Goal: Transaction & Acquisition: Subscribe to service/newsletter

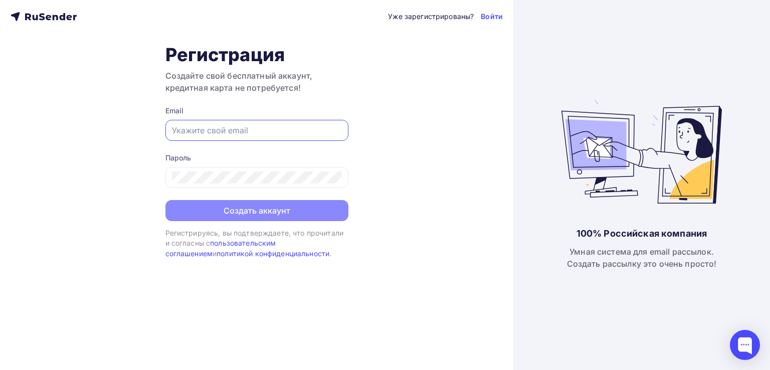
click at [218, 129] on input "text" at bounding box center [257, 130] width 170 height 12
type input "[EMAIL_ADDRESS][DOMAIN_NAME]"
click at [91, 212] on div "Уже зарегистрированы? Войти Регистрация Создайте свой бесплатный аккаунт, креди…" at bounding box center [256, 185] width 513 height 370
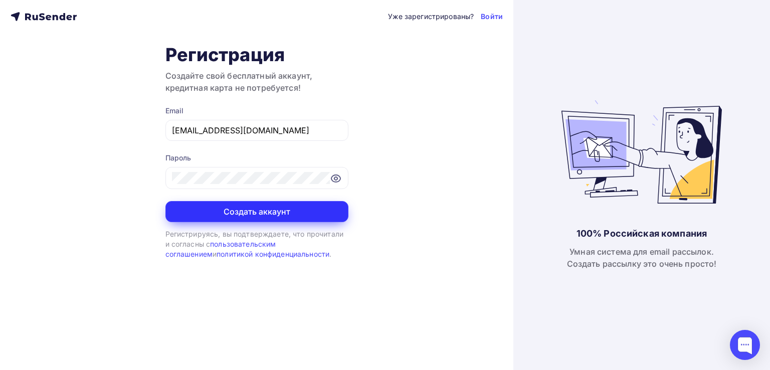
click at [262, 210] on button "Создать аккаунт" at bounding box center [256, 211] width 183 height 21
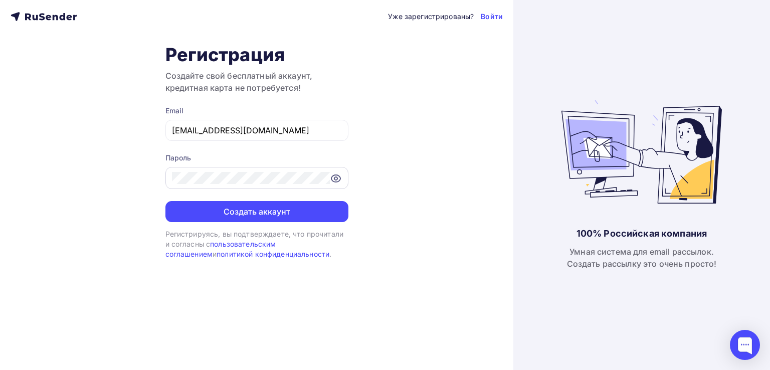
click at [334, 178] on icon at bounding box center [335, 178] width 3 height 3
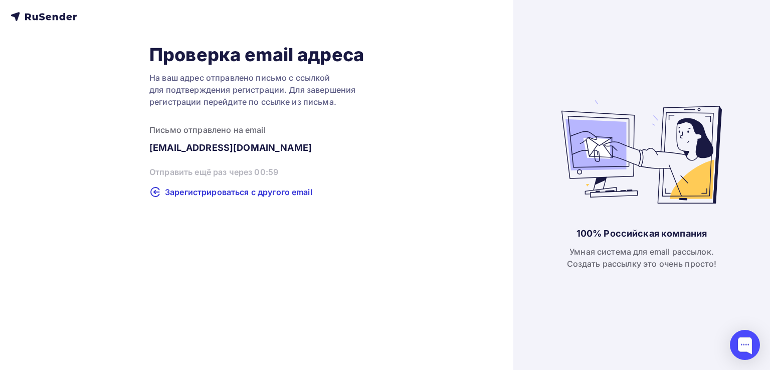
click at [401, 226] on div "Проверка email адреса На ваш адрес отправлено письмо с ссылкой для подтверждени…" at bounding box center [256, 185] width 513 height 370
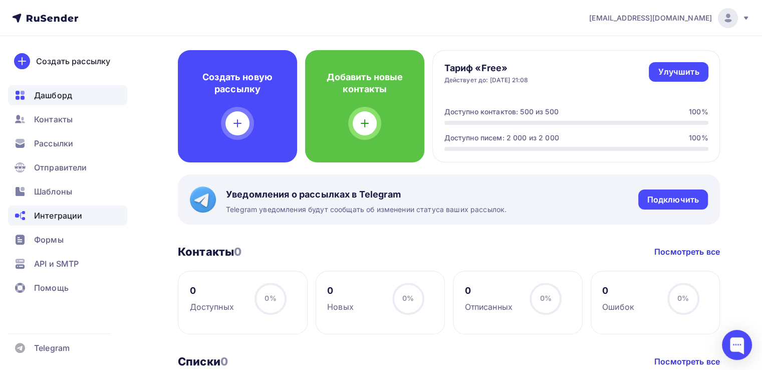
scroll to position [251, 0]
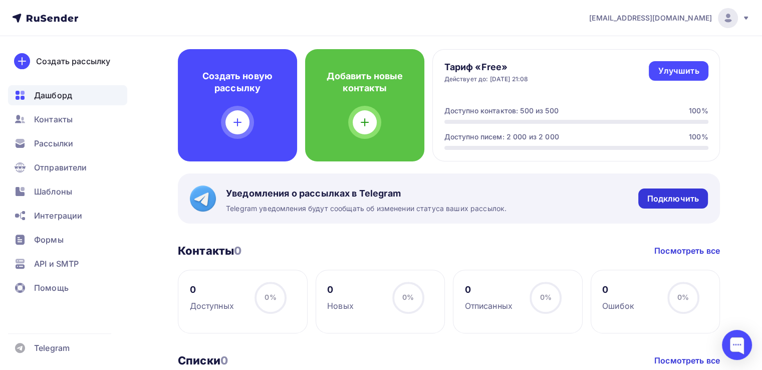
click at [694, 200] on div "Подключить" at bounding box center [674, 199] width 52 height 12
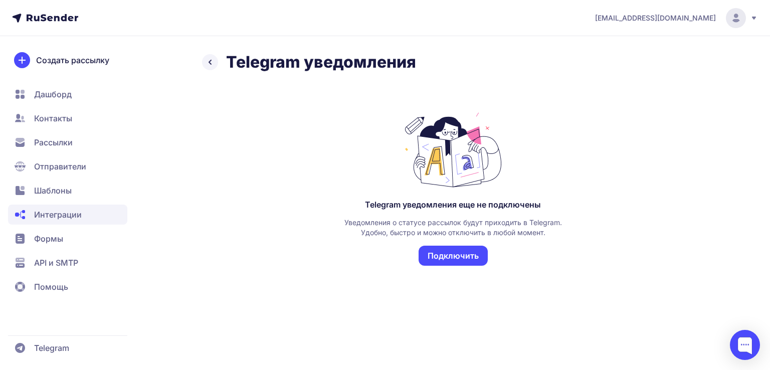
click at [459, 251] on button "Подключить" at bounding box center [453, 256] width 69 height 20
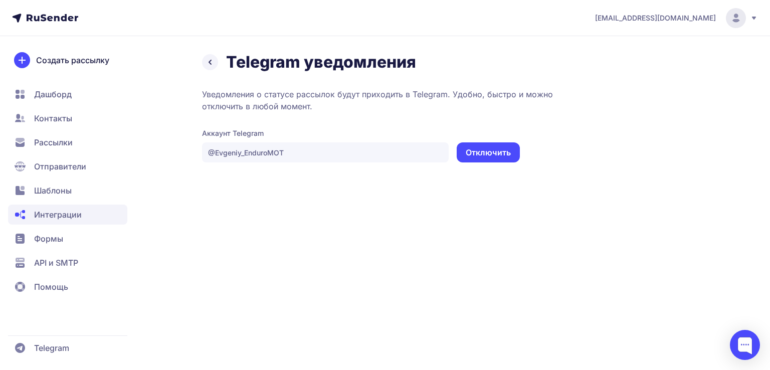
click at [48, 216] on span "Интеграции" at bounding box center [58, 215] width 48 height 12
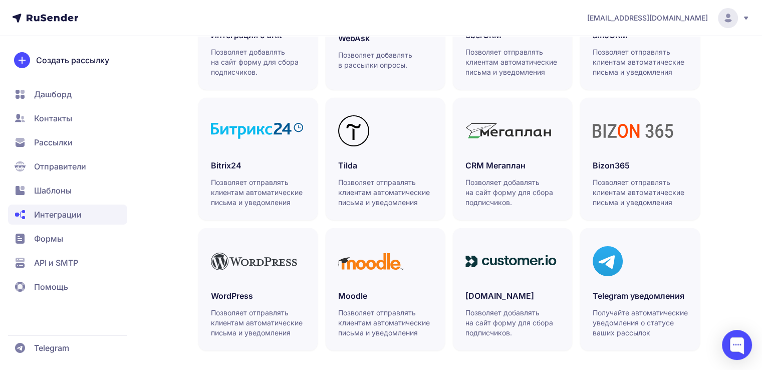
scroll to position [319, 0]
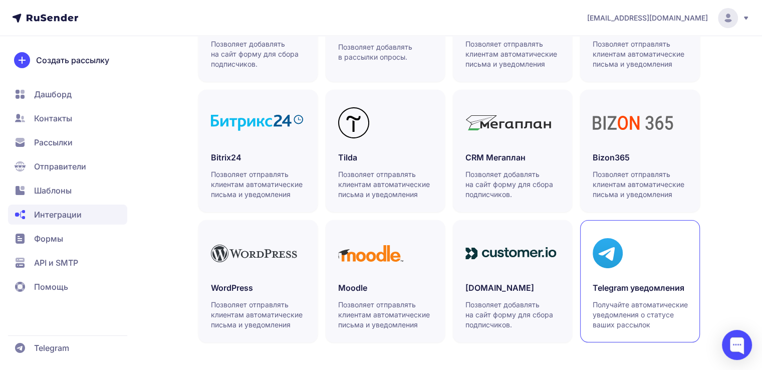
click at [620, 294] on div "Telegram уведомления Получайте автоматические уведомления о статусе ваших рассы…" at bounding box center [640, 306] width 94 height 48
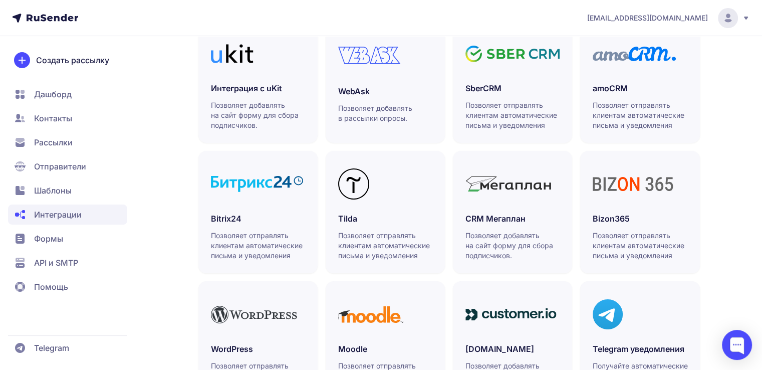
scroll to position [169, 0]
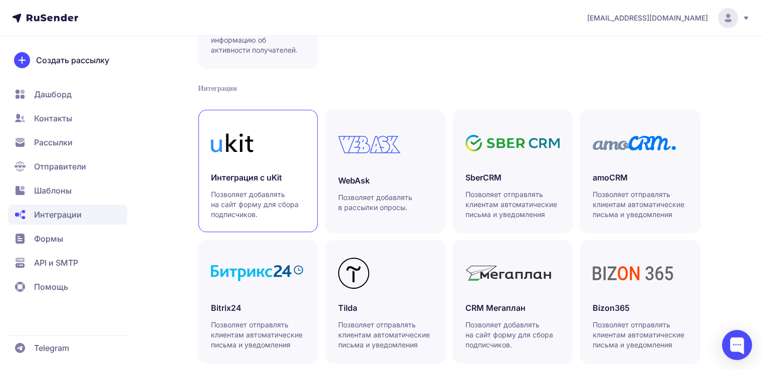
click at [228, 149] on icon at bounding box center [239, 142] width 27 height 19
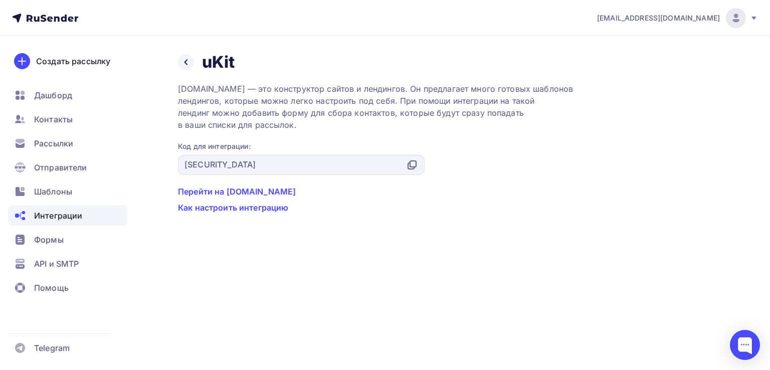
click at [262, 209] on link "Как настроить интеграцию" at bounding box center [453, 207] width 550 height 12
click at [61, 97] on span "Дашборд" at bounding box center [53, 95] width 38 height 12
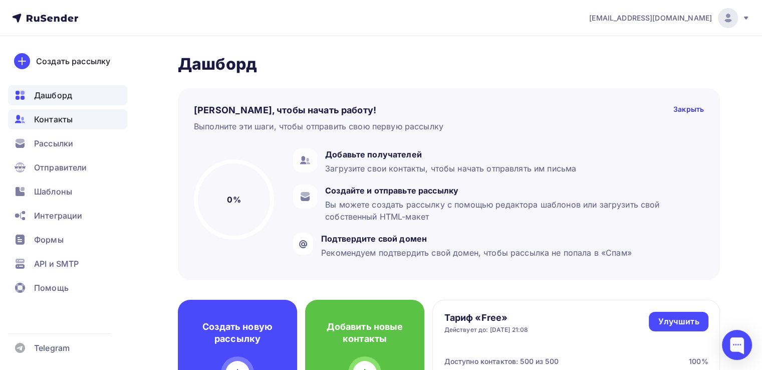
click at [55, 117] on span "Контакты" at bounding box center [53, 119] width 39 height 12
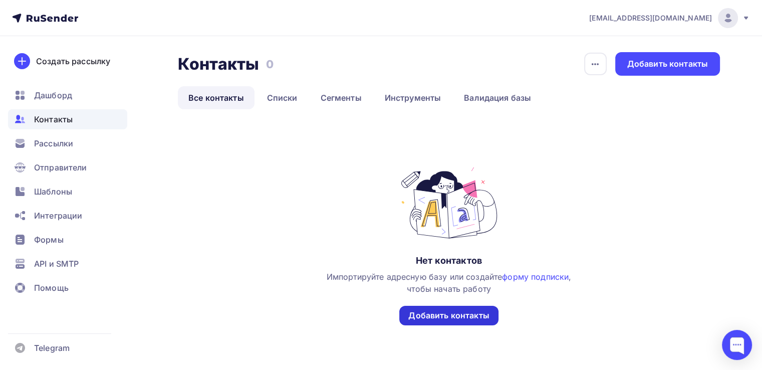
click at [444, 316] on div "Добавить контакты" at bounding box center [449, 316] width 81 height 12
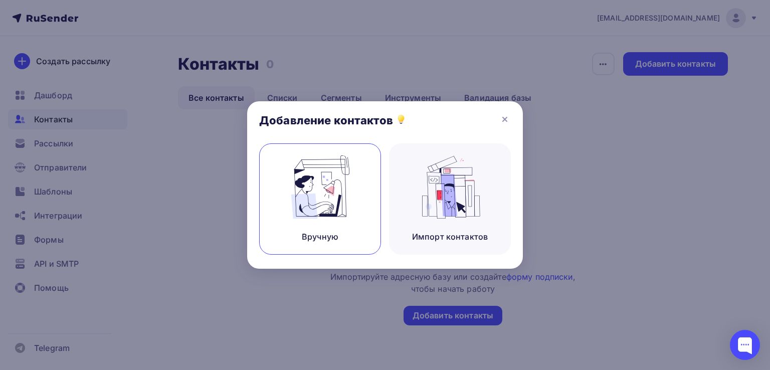
click at [327, 179] on img at bounding box center [320, 186] width 67 height 63
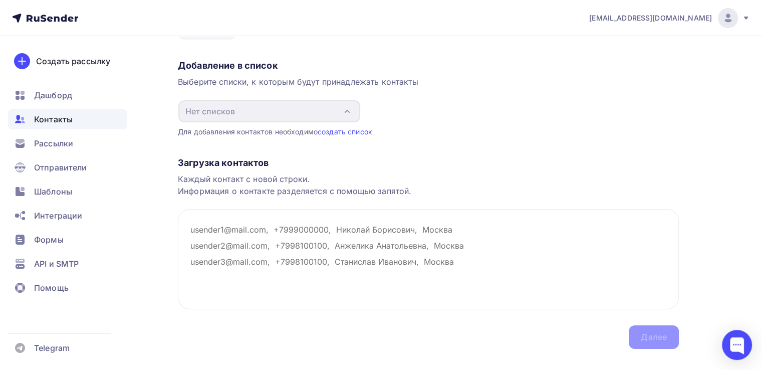
scroll to position [35, 0]
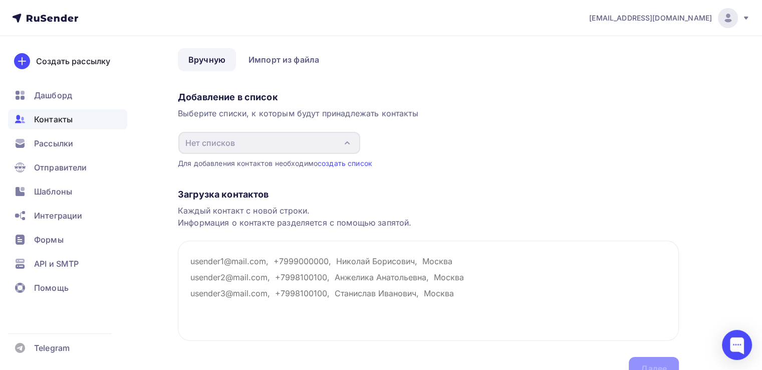
click at [134, 157] on div "Создать рассылку Дашборд Контакты Рассылки Отправители Шаблоны Интеграции Формы…" at bounding box center [67, 203] width 135 height 334
click at [59, 145] on span "Рассылки" at bounding box center [53, 143] width 39 height 12
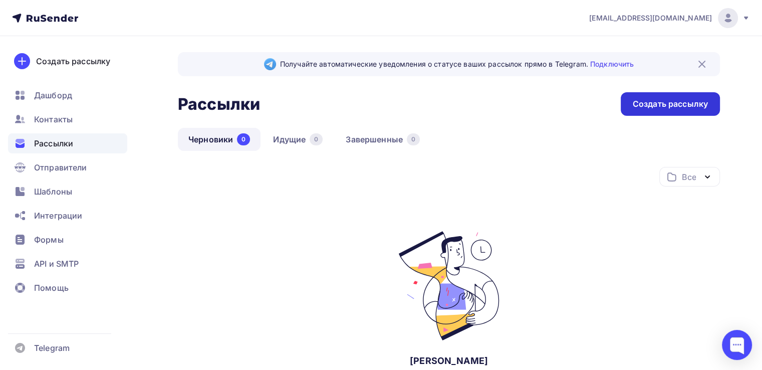
click at [670, 105] on div "Создать рассылку" at bounding box center [670, 104] width 75 height 12
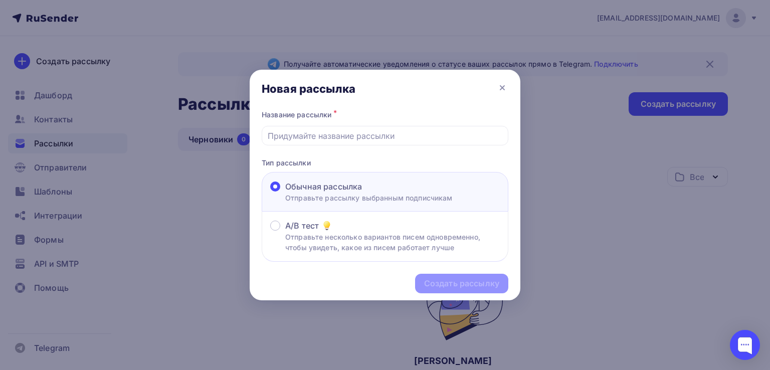
click at [345, 192] on p "Отправьте рассылку выбранным подписчикам" at bounding box center [368, 197] width 167 height 11
click at [285, 192] on input "Обычная рассылка Отправьте рассылку выбранным подписчикам" at bounding box center [285, 192] width 0 height 0
click at [349, 130] on input "text" at bounding box center [385, 136] width 235 height 12
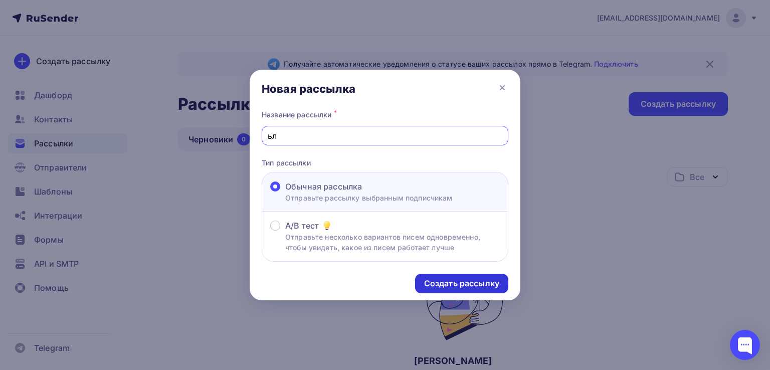
click at [492, 283] on div "Создать рассылку" at bounding box center [461, 284] width 75 height 12
click at [336, 135] on input "ьл" at bounding box center [385, 136] width 235 height 12
type input "ьллллз"
click at [465, 278] on div "Создать рассылку" at bounding box center [461, 284] width 75 height 12
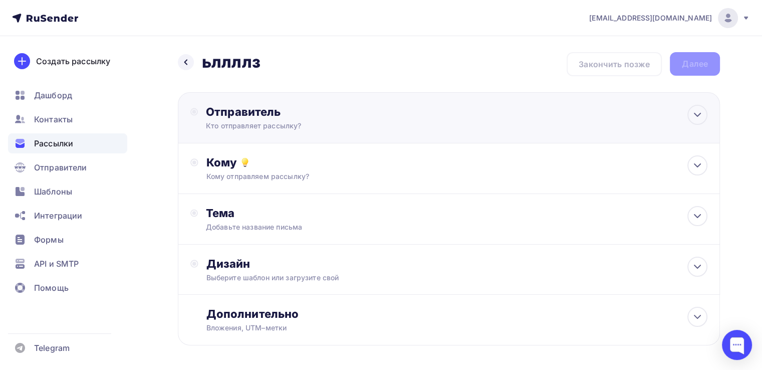
click at [295, 125] on div "Кто отправляет рассылку?" at bounding box center [303, 126] width 195 height 10
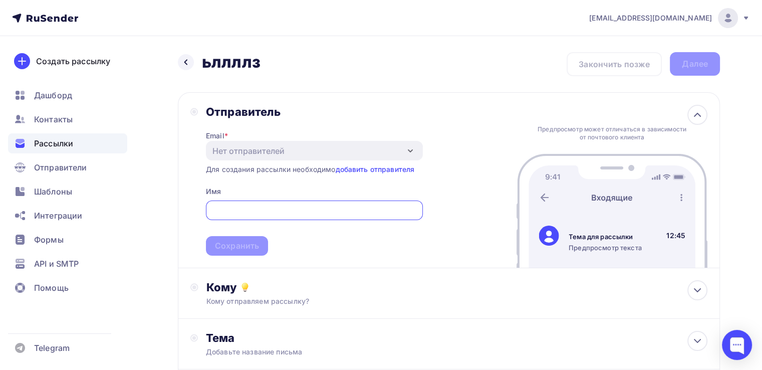
click at [370, 213] on input "text" at bounding box center [315, 211] width 206 height 12
click at [175, 178] on div "Назад ьллллз ьллллз Закончить позже Далее Отправитель Email * Нет отправителей …" at bounding box center [381, 285] width 762 height 499
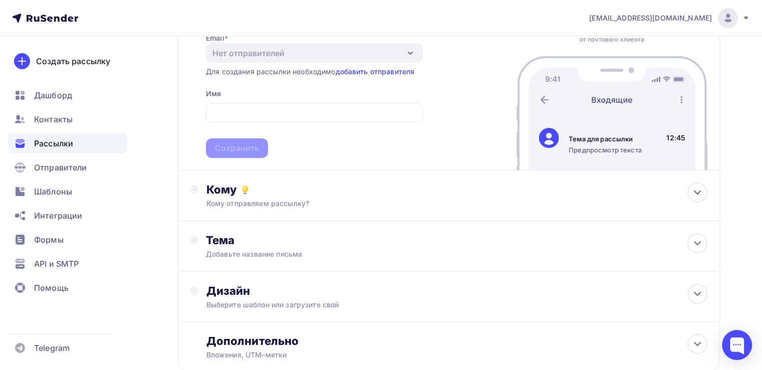
scroll to position [100, 0]
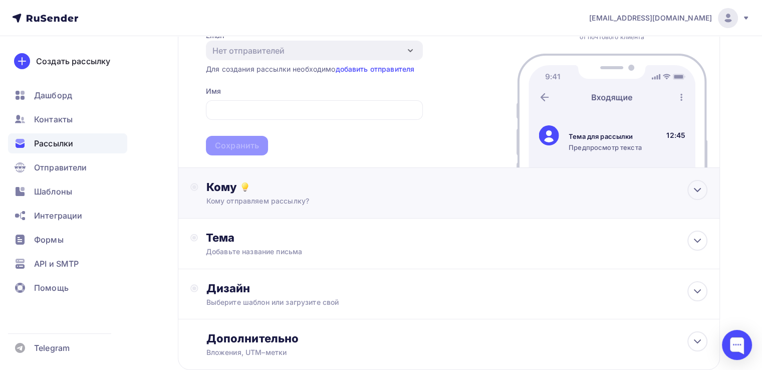
click at [202, 191] on div "Кому Кому отправляем рассылку? Списки получателей Нет получателей Все списки id…" at bounding box center [448, 193] width 517 height 26
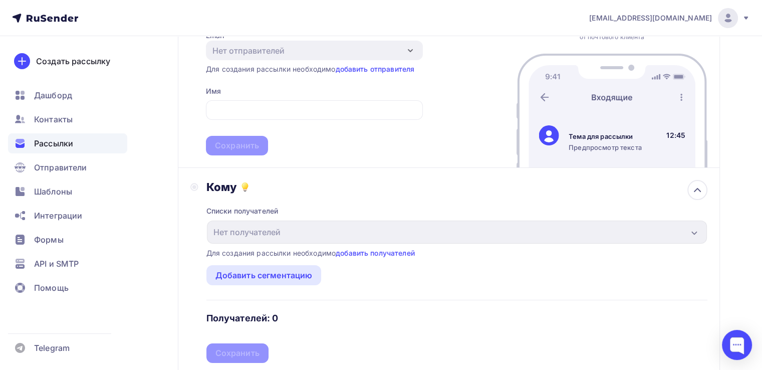
click at [176, 209] on div "Назад ьллллз ьллллз Закончить позже Далее Отправитель Email * Нет отправителей …" at bounding box center [381, 264] width 762 height 656
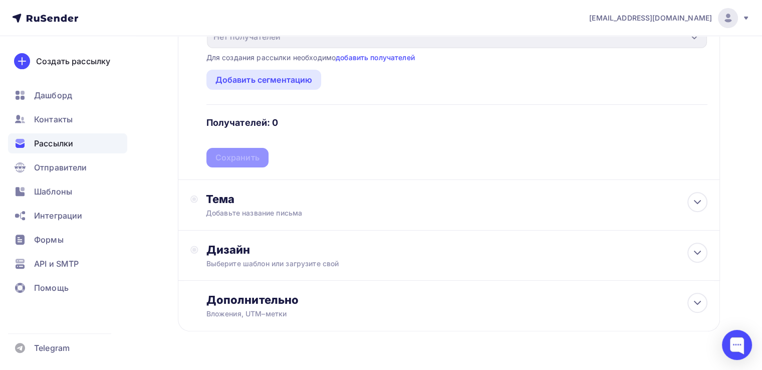
scroll to position [320, 0]
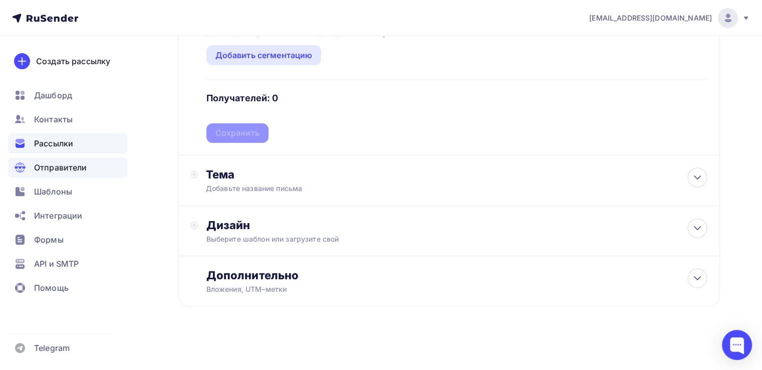
click at [73, 168] on span "Отправители" at bounding box center [60, 167] width 53 height 12
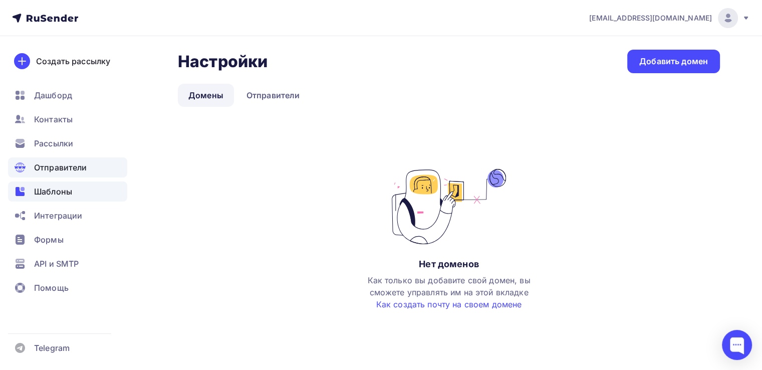
scroll to position [3, 0]
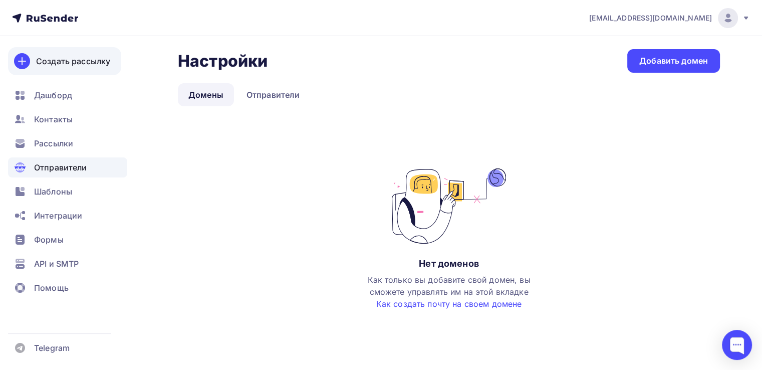
click at [24, 62] on icon at bounding box center [22, 61] width 12 height 12
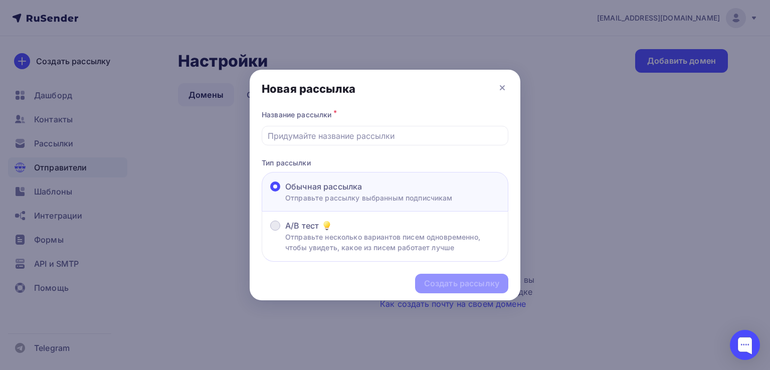
click at [308, 233] on p "Отправьте несколько вариантов писем одновременно, чтобы увидеть, какое из писем…" at bounding box center [392, 242] width 215 height 21
click at [285, 232] on input "A/B тест Отправьте несколько вариантов писем одновременно, чтобы увидеть, какое…" at bounding box center [285, 232] width 0 height 0
click at [441, 283] on div "Создать рассылку" at bounding box center [385, 284] width 271 height 44
click at [353, 183] on span "Обычная рассылка" at bounding box center [323, 186] width 77 height 12
click at [285, 192] on input "Обычная рассылка Отправьте рассылку выбранным подписчикам" at bounding box center [285, 192] width 0 height 0
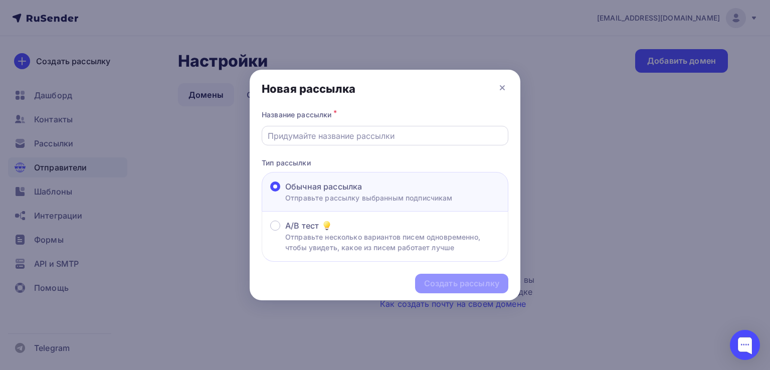
click at [338, 139] on input "text" at bounding box center [385, 136] width 235 height 12
type input "ьллллз"
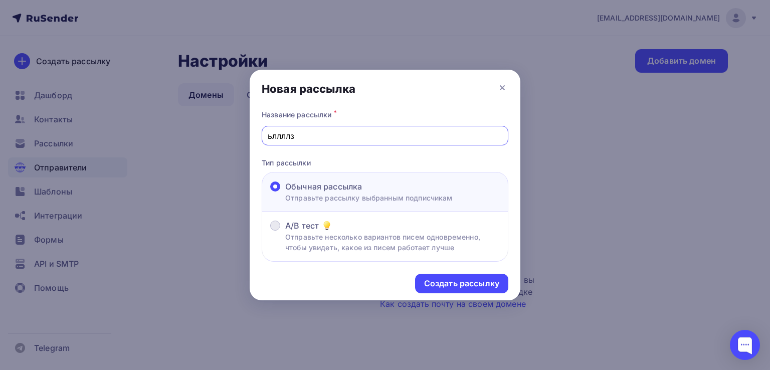
click at [359, 237] on p "Отправьте несколько вариантов писем одновременно, чтобы увидеть, какое из писем…" at bounding box center [392, 242] width 215 height 21
click at [285, 232] on input "A/B тест Отправьте несколько вариантов писем одновременно, чтобы увидеть, какое…" at bounding box center [285, 232] width 0 height 0
click at [454, 288] on div "Создать рассылку" at bounding box center [461, 284] width 75 height 12
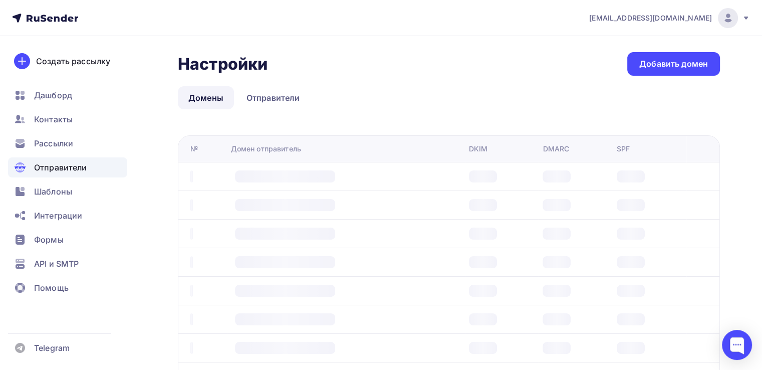
scroll to position [3, 0]
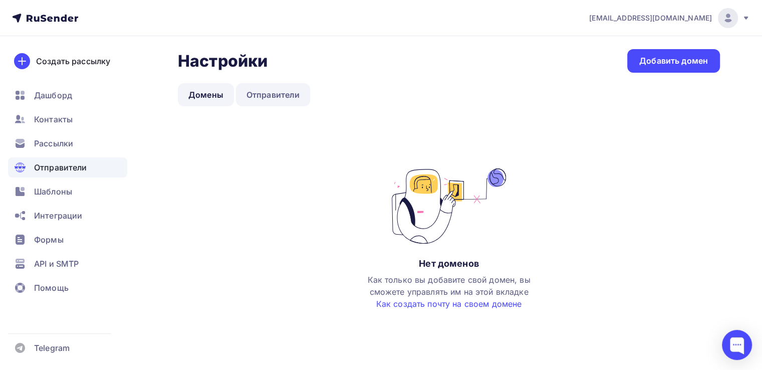
click at [269, 96] on link "Отправители" at bounding box center [273, 94] width 75 height 23
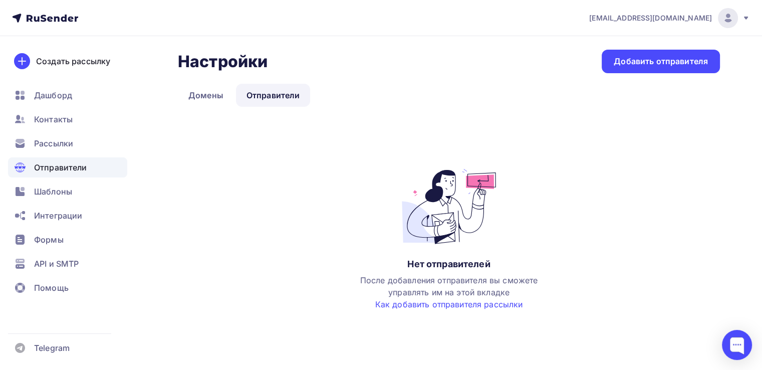
scroll to position [3, 0]
click at [60, 346] on span "Telegram" at bounding box center [52, 348] width 36 height 12
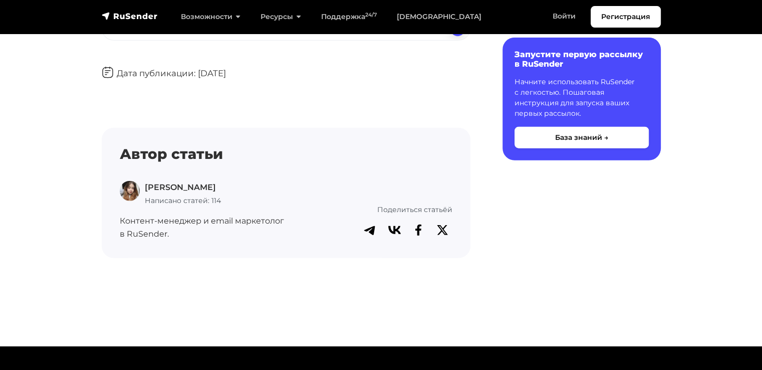
scroll to position [2606, 0]
